Goal: Feedback & Contribution: Submit feedback/report problem

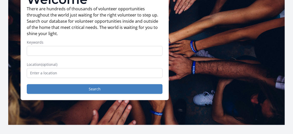
scroll to position [55, 0]
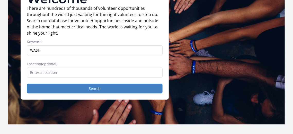
type input "WASH"
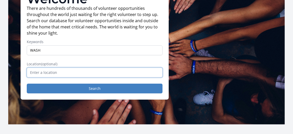
click at [40, 72] on input "text" at bounding box center [95, 72] width 136 height 10
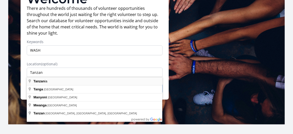
type input "Tanzania"
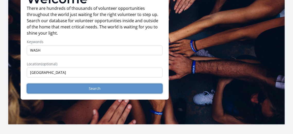
click at [93, 87] on button "Search" at bounding box center [95, 88] width 136 height 10
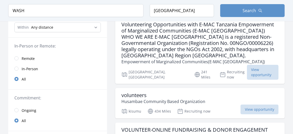
scroll to position [57, 0]
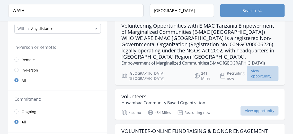
click at [263, 66] on span "View opportunity" at bounding box center [263, 73] width 32 height 15
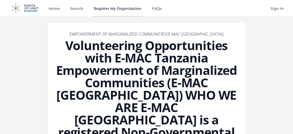
click at [121, 8] on link "Register My Organization" at bounding box center [118, 8] width 50 height 16
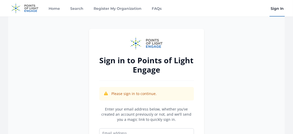
click at [278, 8] on link "Sign In" at bounding box center [277, 8] width 15 height 16
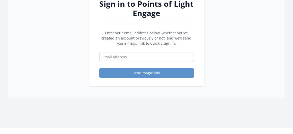
scroll to position [62, 0]
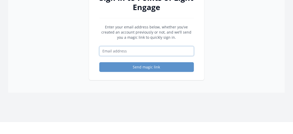
click at [136, 53] on input "Email address" at bounding box center [146, 51] width 95 height 10
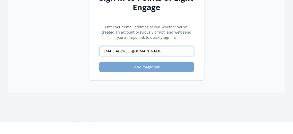
type input "[EMAIL_ADDRESS][DOMAIN_NAME]"
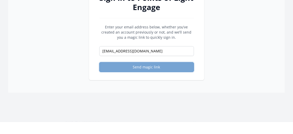
click at [150, 65] on button "Send magic link" at bounding box center [146, 67] width 95 height 10
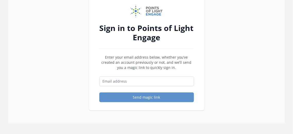
scroll to position [65, 0]
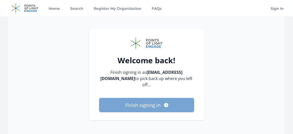
click at [146, 98] on button "Finish signing in" at bounding box center [146, 105] width 95 height 14
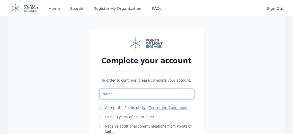
click at [143, 95] on input "Name" at bounding box center [146, 94] width 95 height 10
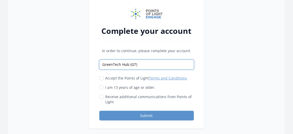
scroll to position [35, 0]
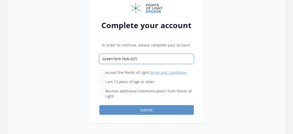
type input "GreenTech Hub (GT)"
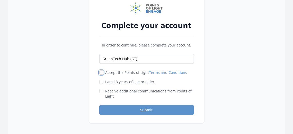
click at [101, 71] on input "Accept the Points of Light Terms and Conditions" at bounding box center [101, 72] width 4 height 4
checkbox input "true"
click at [102, 82] on input "I am 13 years of age or older." at bounding box center [101, 82] width 4 height 4
checkbox input "true"
click at [102, 91] on input "Receive additional communications from Points of Light" at bounding box center [101, 91] width 4 height 4
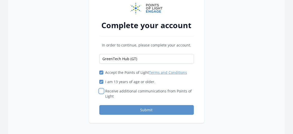
checkbox input "true"
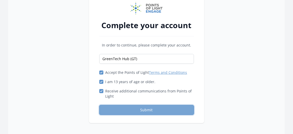
click at [148, 108] on button "Submit" at bounding box center [146, 110] width 95 height 10
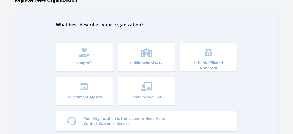
scroll to position [25, 0]
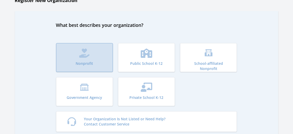
click at [89, 61] on p "Nonprofit" at bounding box center [85, 63] width 18 height 5
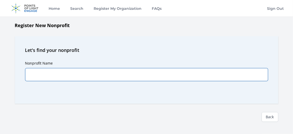
click at [67, 71] on input "Nonprofit Name" at bounding box center [146, 74] width 243 height 13
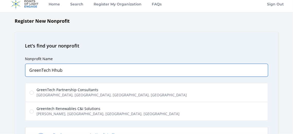
scroll to position [5, 0]
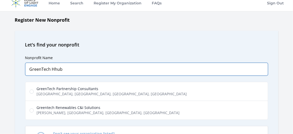
click at [56, 67] on input "GreenTech Hhub" at bounding box center [146, 69] width 243 height 13
click at [107, 70] on input "GreenTech Hub" at bounding box center [146, 69] width 243 height 13
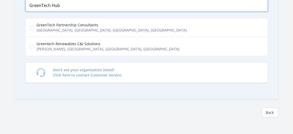
scroll to position [70, 0]
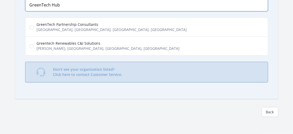
type input "GreenTech Hub"
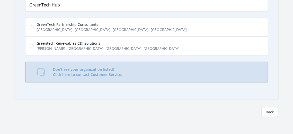
click at [97, 72] on p "Don't see your organization listed? Click here to contact Customer Service." at bounding box center [87, 72] width 69 height 10
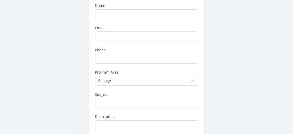
scroll to position [44, 0]
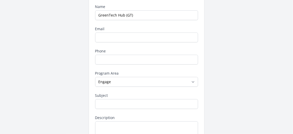
type input "GreenTech Hub (GT)"
type input "taeesmazingira@gmail.com"
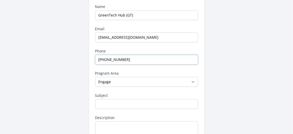
type input "+244774034567"
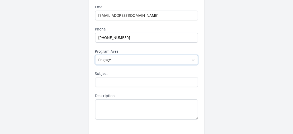
click at [193, 58] on select "--None-- Daily Point of Light Award Disney Family Volunteer Rewards Global Netw…" at bounding box center [146, 60] width 103 height 10
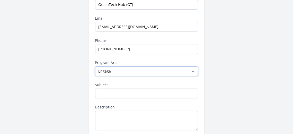
scroll to position [41, 0]
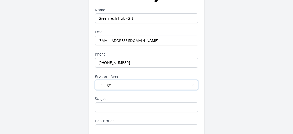
click at [191, 83] on select "--None-- Daily Point of Light Award Disney Family Volunteer Rewards Global Netw…" at bounding box center [146, 85] width 103 height 10
select select "Points of Light Partnership Development"
click at [95, 80] on select "--None-- Daily Point of Light Award Disney Family Volunteer Rewards Global Netw…" at bounding box center [146, 85] width 103 height 10
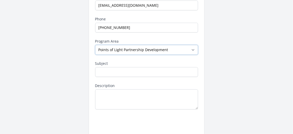
scroll to position [86, 0]
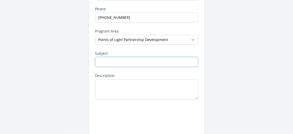
click at [109, 59] on input "Subject" at bounding box center [146, 62] width 103 height 10
paste input "Exploring Collaboration"
type input "Exploring Collaboration"
click at [114, 85] on textarea "Description" at bounding box center [146, 89] width 103 height 20
click at [117, 87] on textarea "Description" at bounding box center [146, 89] width 103 height 20
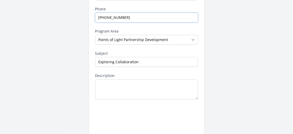
click at [106, 17] on input "+244774034567" at bounding box center [146, 18] width 103 height 10
type input "[PHONE_NUMBER]"
click at [120, 84] on textarea "Description" at bounding box center [146, 89] width 103 height 20
paste textarea "GreenTech Hub – GT (formally Tanzania Association of Environmental Engineers - …"
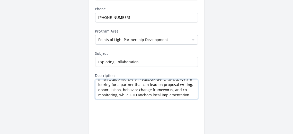
scroll to position [31, 0]
click at [198, 80] on textarea "GreenTech Hub – GT (formally Tanzania Association of Environmental Engineers - …" at bounding box center [146, 89] width 103 height 20
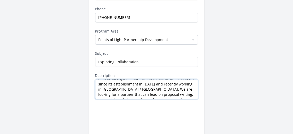
scroll to position [20, 0]
click at [182, 88] on textarea "GreenTech Hub – GT (formally Tanzania Association of Environmental Engineers - …" at bounding box center [146, 89] width 103 height 20
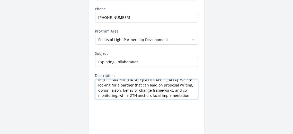
scroll to position [31, 0]
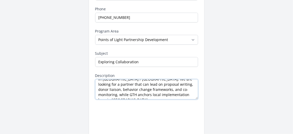
click at [139, 83] on textarea "GreenTech Hub – GT (formally Tanzania Association of Environmental Engineers - …" at bounding box center [146, 89] width 103 height 20
type textarea "GreenTech Hub – GT (formally Tanzania Association of Environmental Engineers - …"
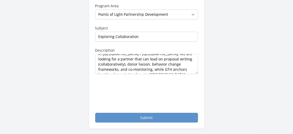
scroll to position [133, 0]
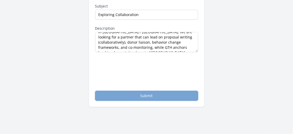
click at [147, 94] on button "Submit" at bounding box center [146, 96] width 103 height 10
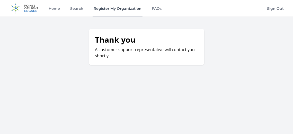
click at [106, 9] on link "Register My Organization" at bounding box center [118, 8] width 50 height 16
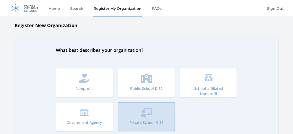
click at [149, 122] on p "Private School K-12" at bounding box center [147, 122] width 34 height 5
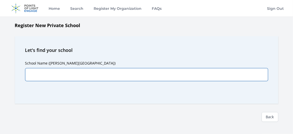
click at [38, 74] on input "School Name ([PERSON_NAME][GEOGRAPHIC_DATA])" at bounding box center [146, 74] width 243 height 13
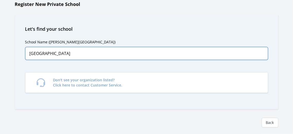
scroll to position [30, 0]
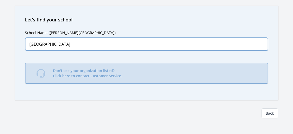
type input "[GEOGRAPHIC_DATA]"
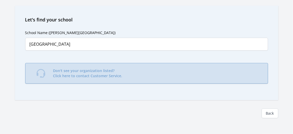
click at [81, 70] on p "Don't see your organization listed? Click here to contact Customer Service." at bounding box center [87, 73] width 69 height 10
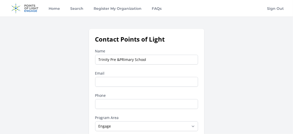
click at [123, 61] on input "Trinity Pre &PRimary School" at bounding box center [146, 60] width 103 height 10
type input "[GEOGRAPHIC_DATA]"
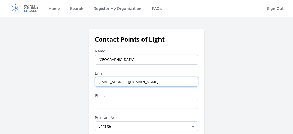
type input "[EMAIL_ADDRESS][DOMAIN_NAME]"
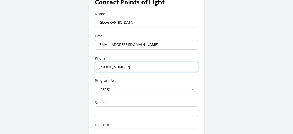
scroll to position [44, 0]
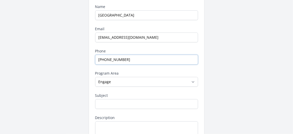
type input "[PHONE_NUMBER]"
click at [194, 80] on select "--None-- Daily Point of Light Award Disney Family Volunteer Rewards Global Netw…" at bounding box center [146, 82] width 103 height 10
select select "Points of Light Partnership Development"
click at [95, 77] on select "--None-- Daily Point of Light Award Disney Family Volunteer Rewards Global Netw…" at bounding box center [146, 82] width 103 height 10
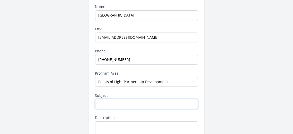
click at [137, 104] on input "Subject" at bounding box center [146, 104] width 103 height 10
click at [248, 84] on div "Contact Points of Light Name [GEOGRAPHIC_DATA] Email [EMAIL_ADDRESS][DOMAIN_NAM…" at bounding box center [146, 90] width 277 height 211
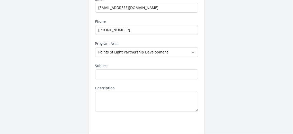
scroll to position [75, 0]
